Goal: Check status: Check status

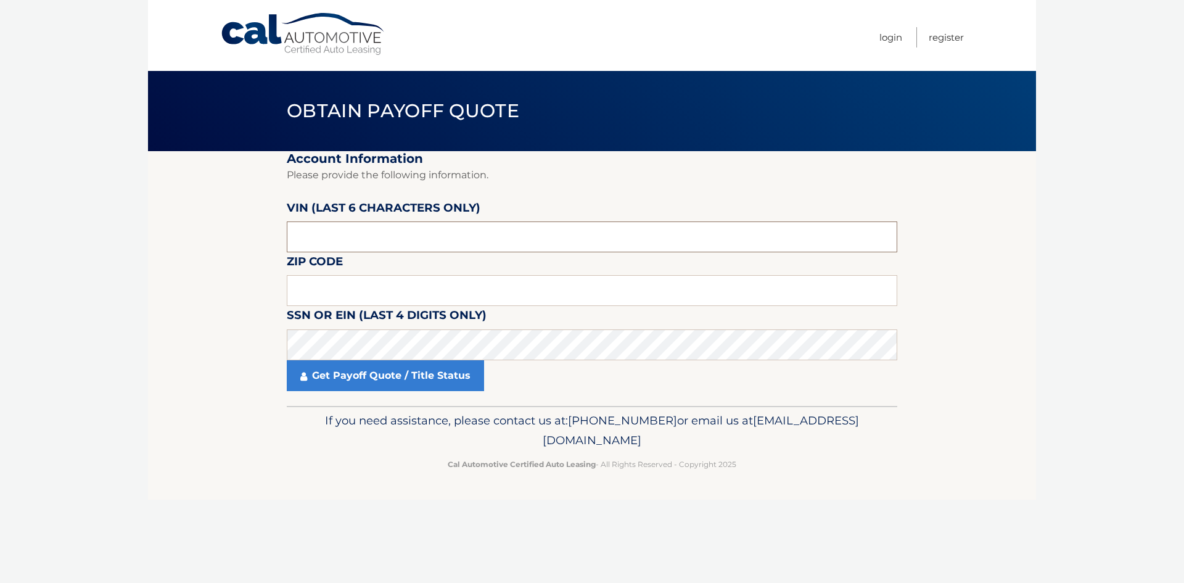
click at [340, 236] on input "text" at bounding box center [592, 236] width 611 height 31
drag, startPoint x: 360, startPoint y: 294, endPoint x: 361, endPoint y: 280, distance: 13.6
click at [360, 293] on input "text" at bounding box center [592, 290] width 611 height 31
drag, startPoint x: 236, startPoint y: 377, endPoint x: 247, endPoint y: 384, distance: 12.7
click at [236, 377] on section "Account Information Please provide the following information. [PERSON_NAME] (la…" at bounding box center [592, 278] width 888 height 255
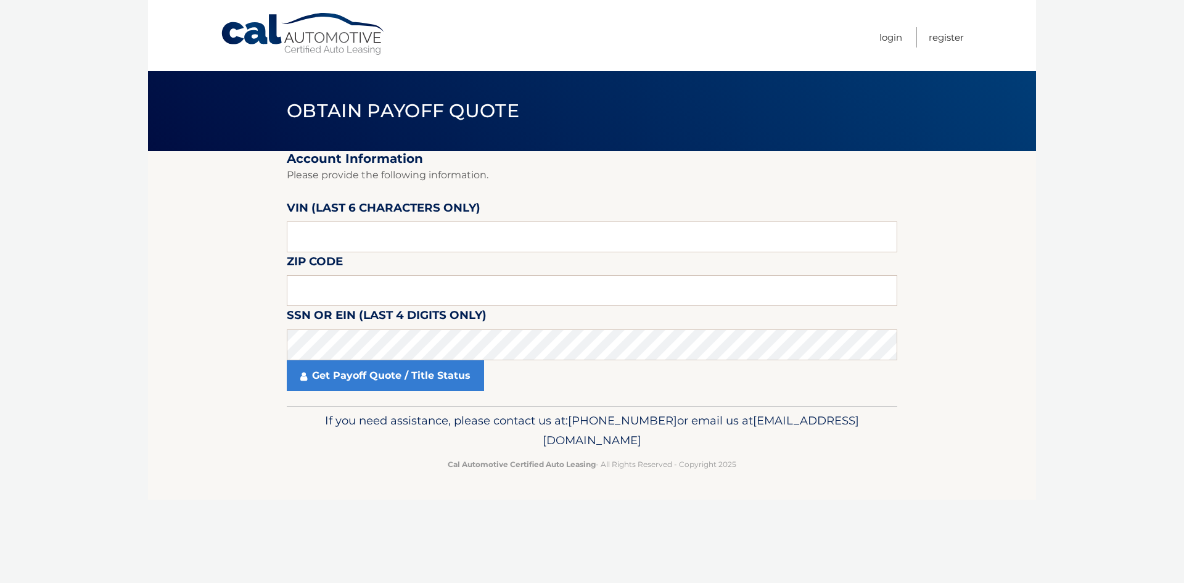
click at [311, 254] on label "Zip Code" at bounding box center [315, 263] width 56 height 23
click at [310, 249] on input "text" at bounding box center [592, 236] width 611 height 31
type input "324347"
type input "08873"
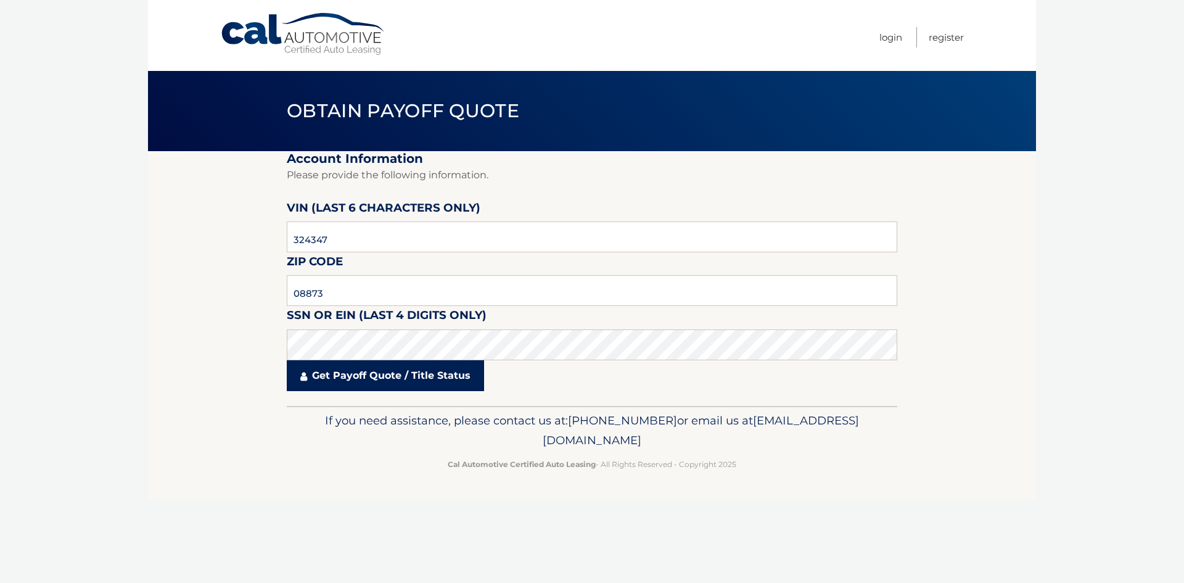
click at [414, 374] on link "Get Payoff Quote / Title Status" at bounding box center [385, 375] width 197 height 31
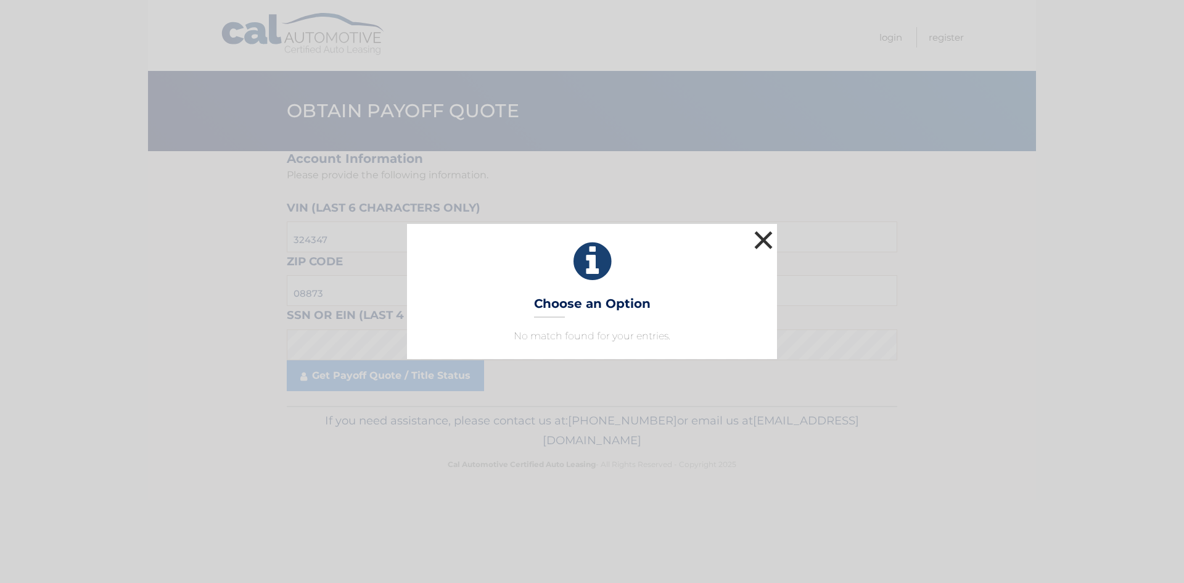
click at [764, 241] on button "×" at bounding box center [763, 240] width 25 height 25
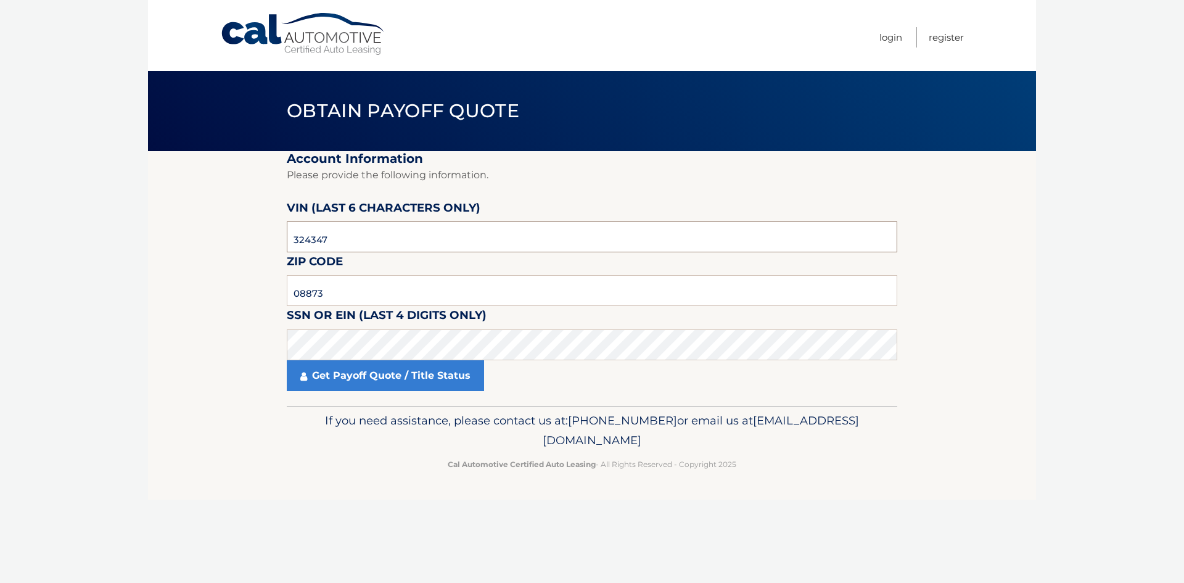
click at [335, 241] on input "324347" at bounding box center [592, 236] width 611 height 31
click at [327, 374] on link "Get Payoff Quote / Title Status" at bounding box center [385, 375] width 197 height 31
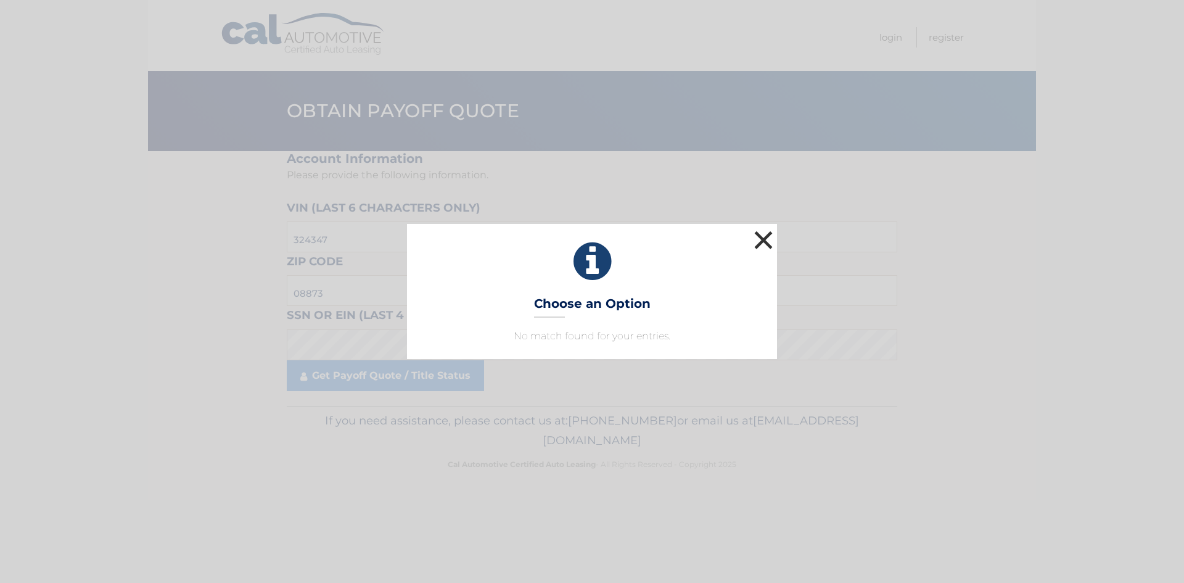
click at [759, 246] on button "×" at bounding box center [763, 240] width 25 height 25
